Goal: Transaction & Acquisition: Obtain resource

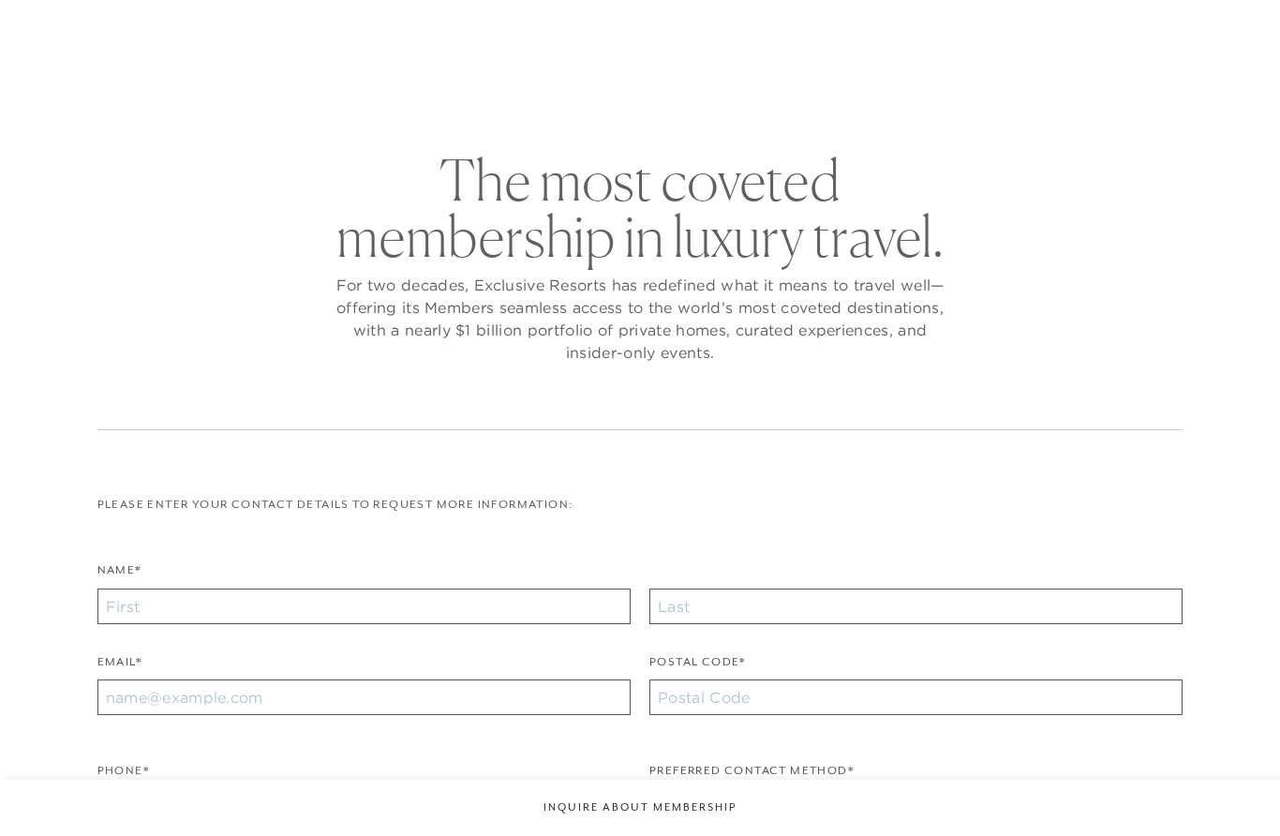
checkbox input "false"
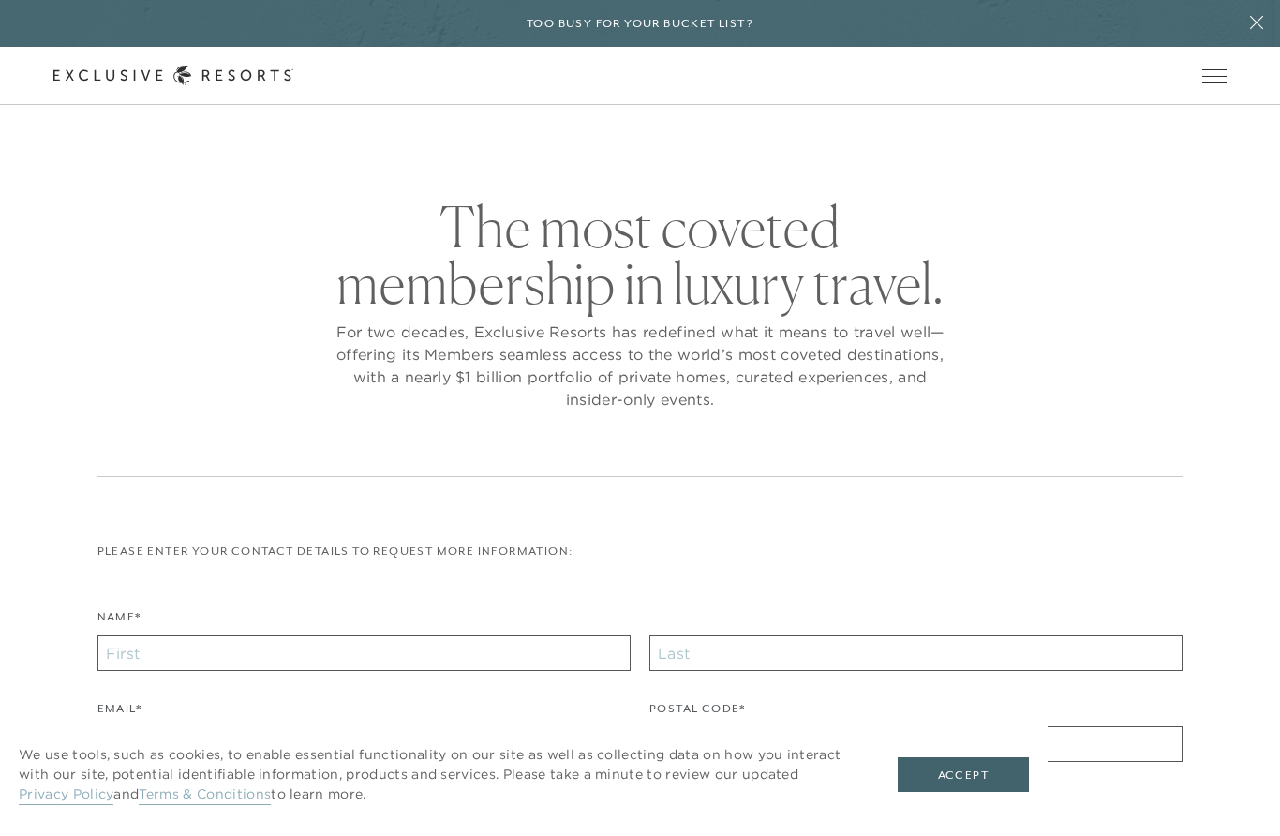
click at [1266, 21] on icon at bounding box center [1257, 22] width 36 height 15
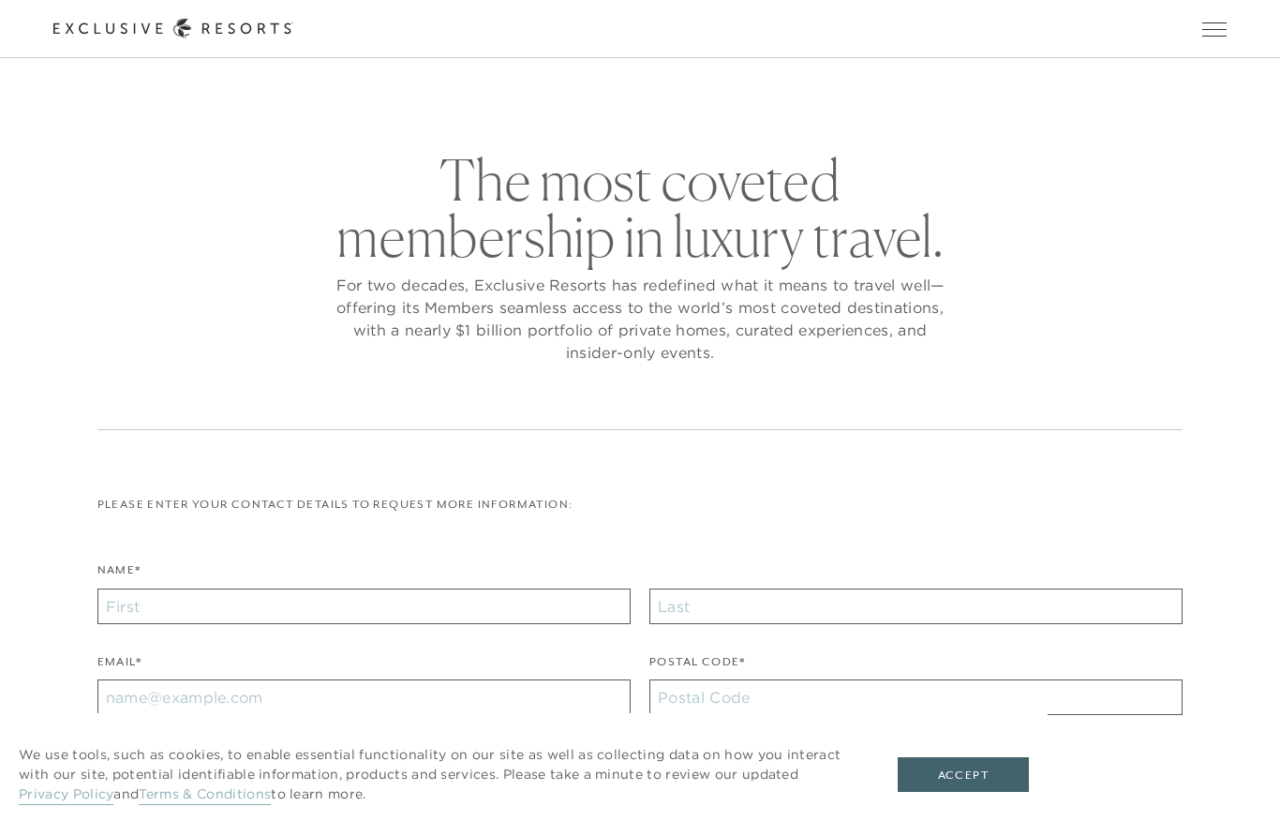
click at [1211, 34] on span "Open navigation" at bounding box center [1214, 28] width 24 height 13
click at [1214, 27] on span "Open navigation" at bounding box center [1214, 28] width 24 height 13
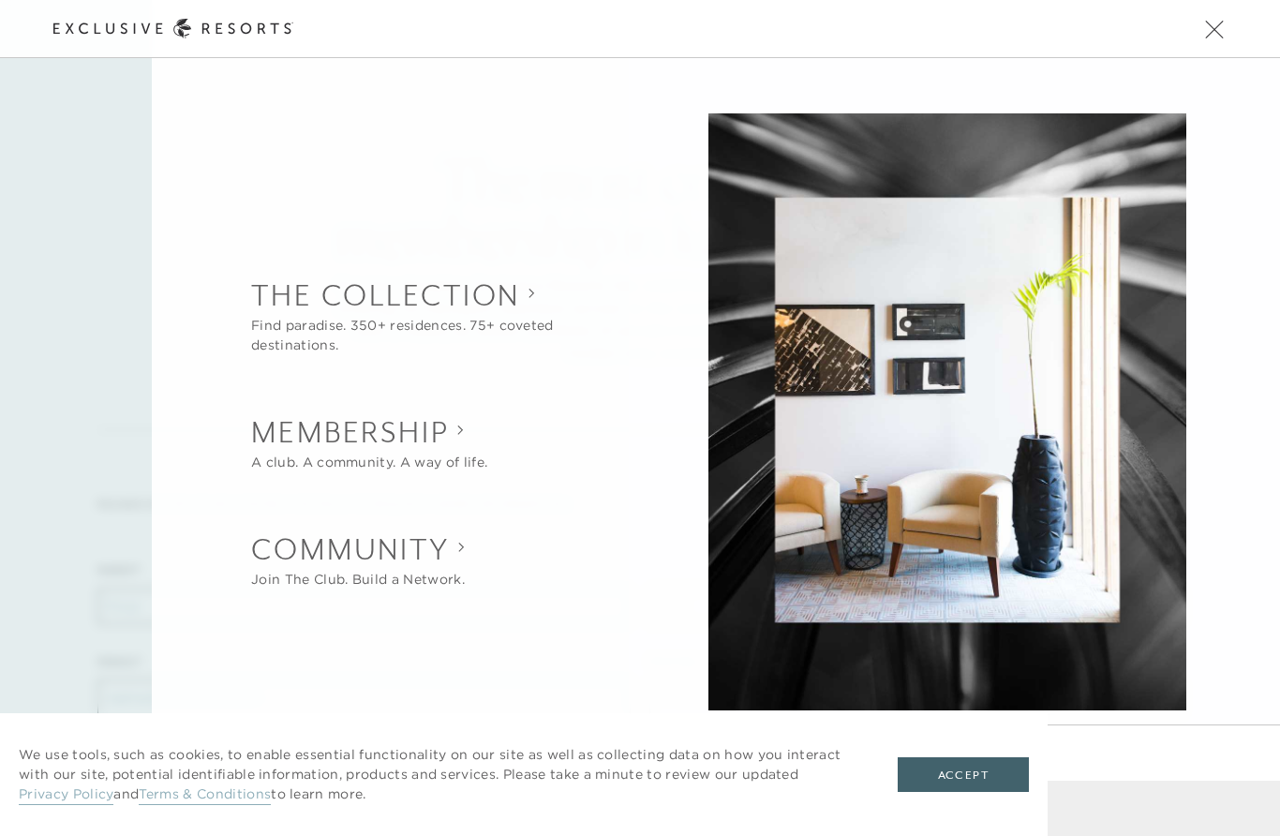
click at [976, 771] on button "Accept" at bounding box center [963, 775] width 131 height 36
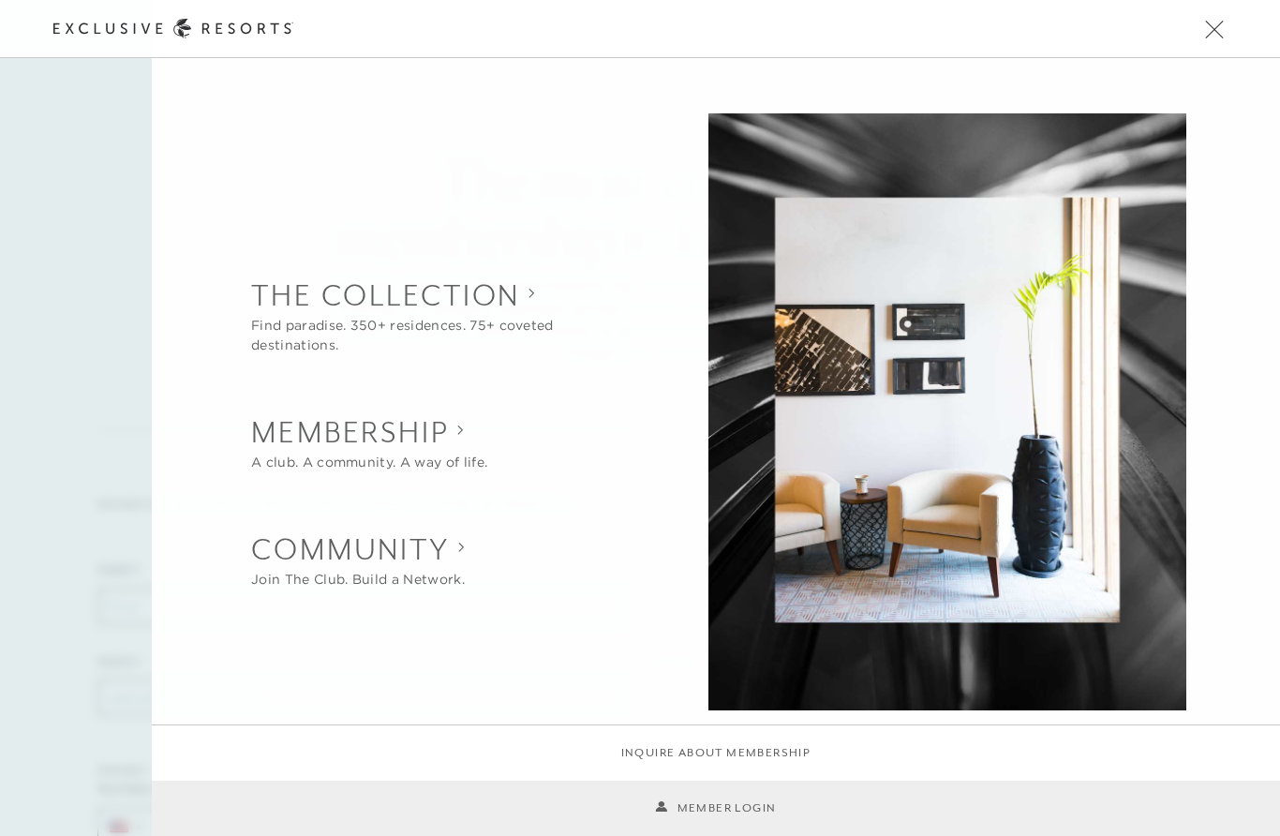
click at [95, 28] on icon at bounding box center [173, 29] width 240 height 20
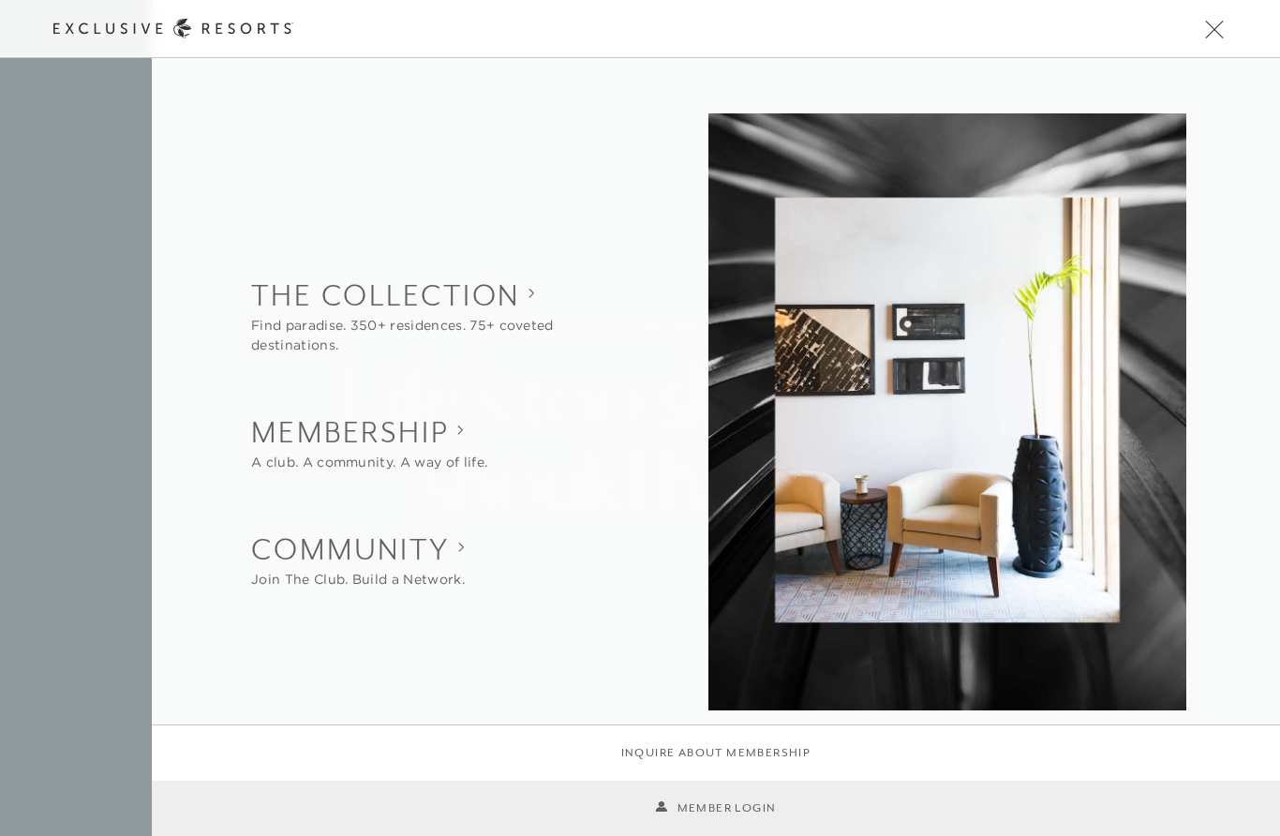
click at [242, 27] on icon at bounding box center [173, 29] width 240 height 20
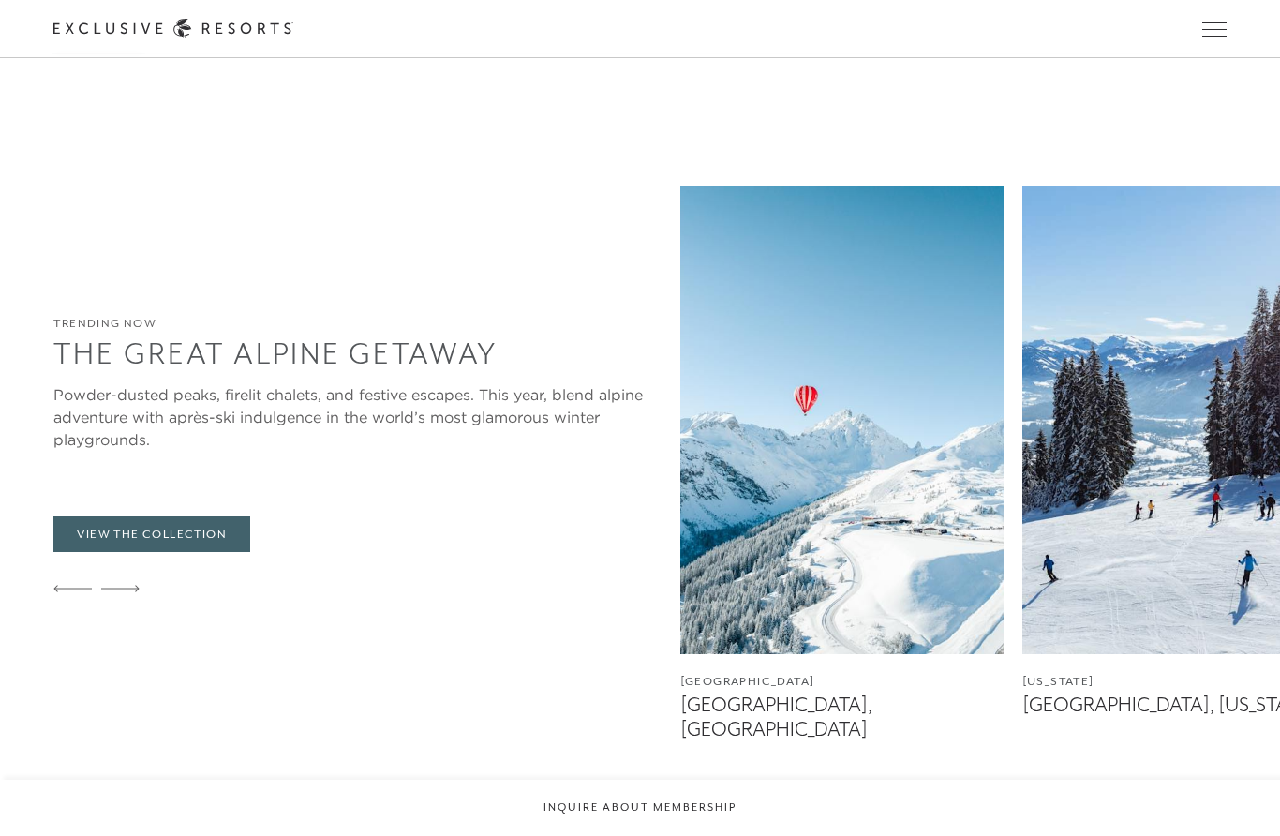
click at [667, 835] on button "Inquire about membership" at bounding box center [640, 807] width 1280 height 56
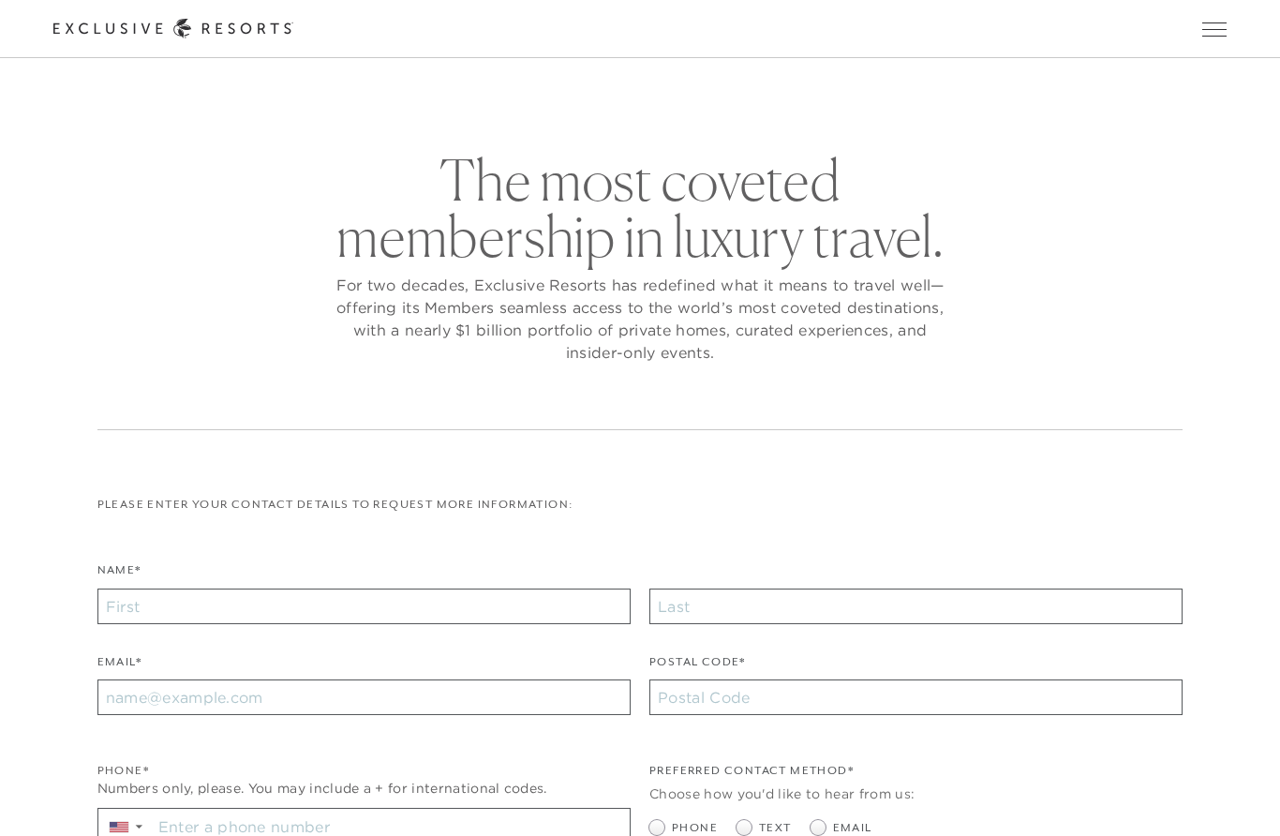
scroll to position [3527, 0]
